Goal: Transaction & Acquisition: Subscribe to service/newsletter

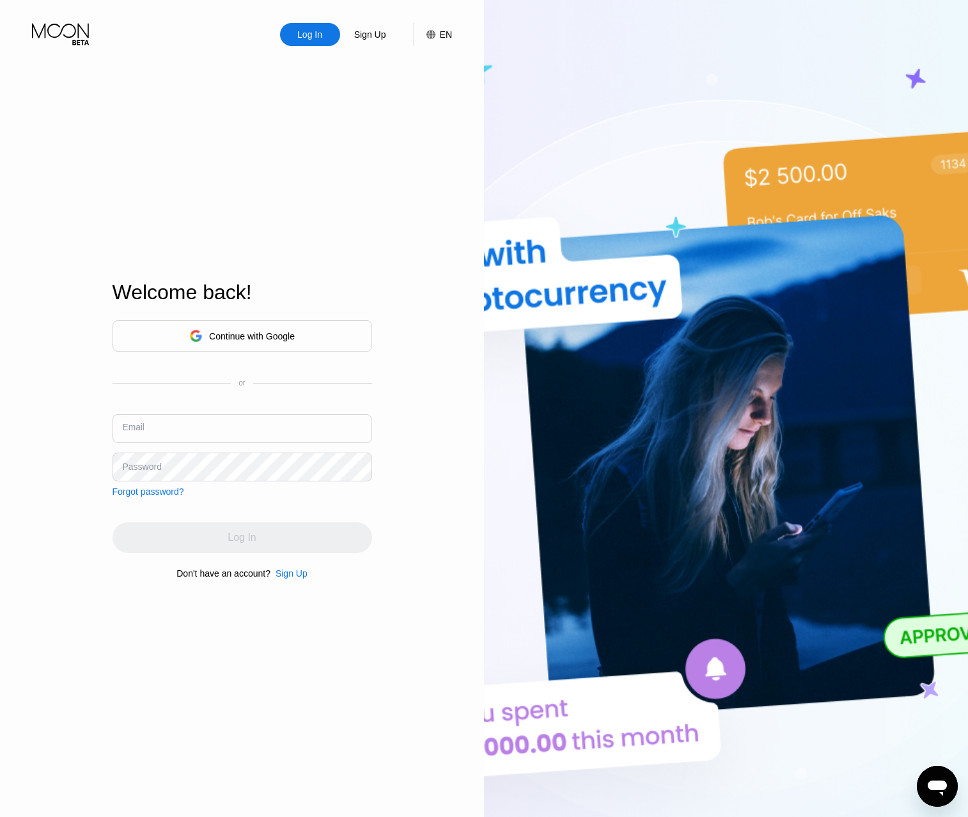
click at [170, 427] on input "text" at bounding box center [243, 428] width 260 height 29
paste input "276589269@qq.com"
type input "276589269@qq.com"
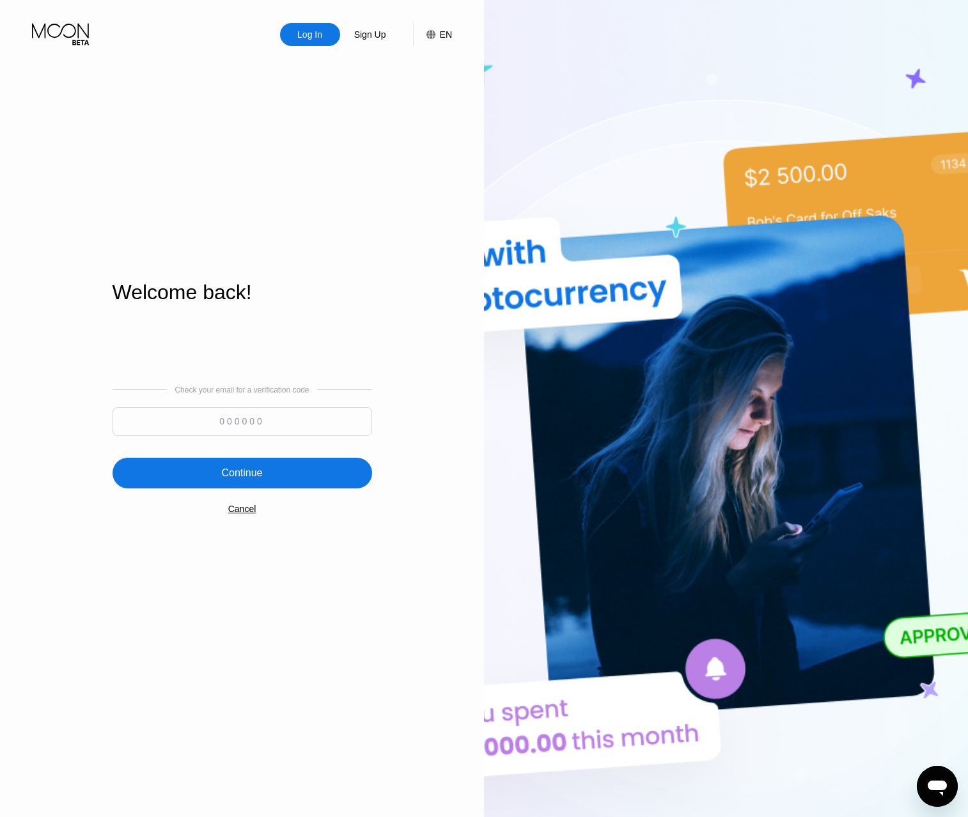
click at [256, 420] on input at bounding box center [243, 421] width 260 height 29
click at [66, 36] on icon at bounding box center [60, 31] width 57 height 15
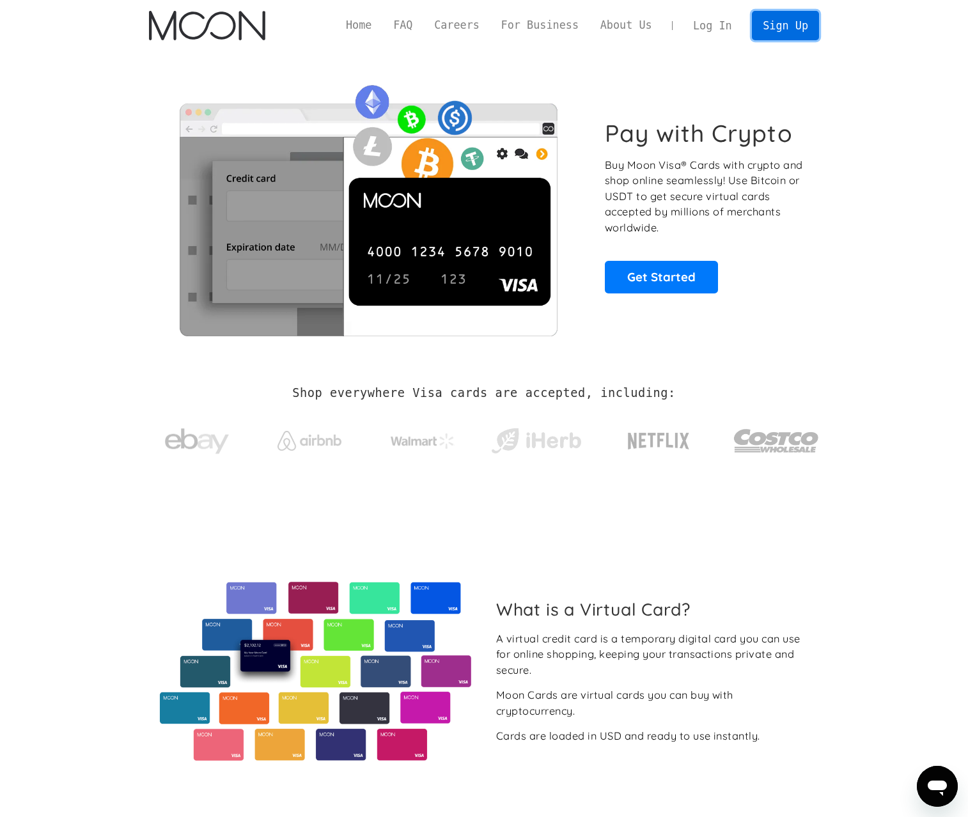
click at [783, 31] on link "Sign Up" at bounding box center [785, 25] width 67 height 29
